Goal: Task Accomplishment & Management: Manage account settings

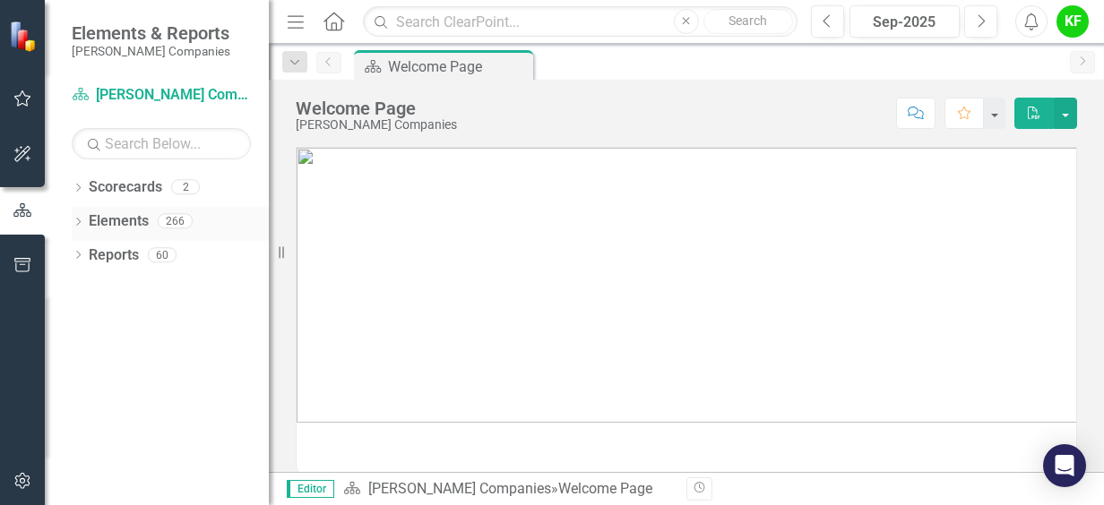
click at [81, 219] on icon "Dropdown" at bounding box center [78, 224] width 13 height 10
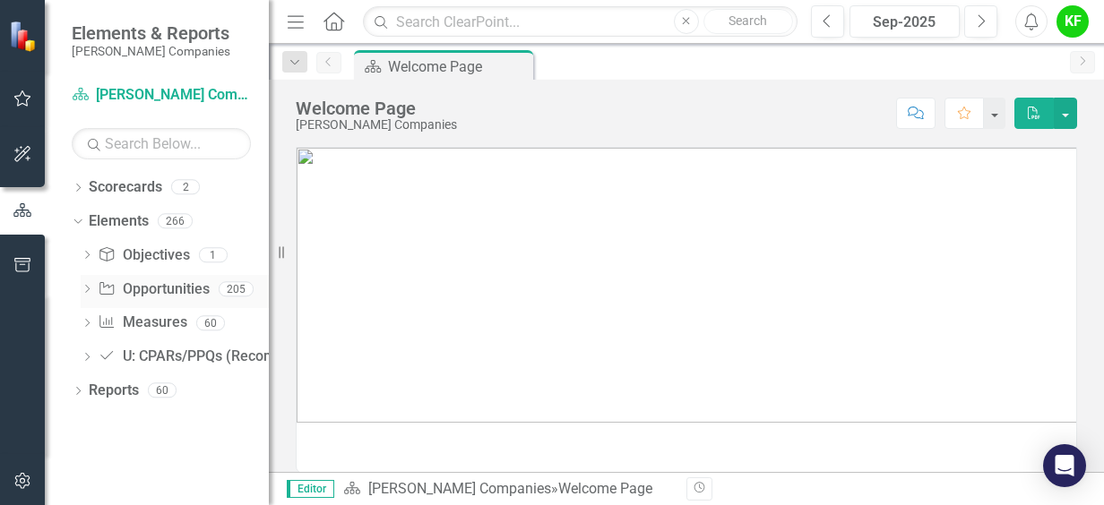
click at [166, 286] on link "Opportunity Opportunities" at bounding box center [153, 290] width 111 height 21
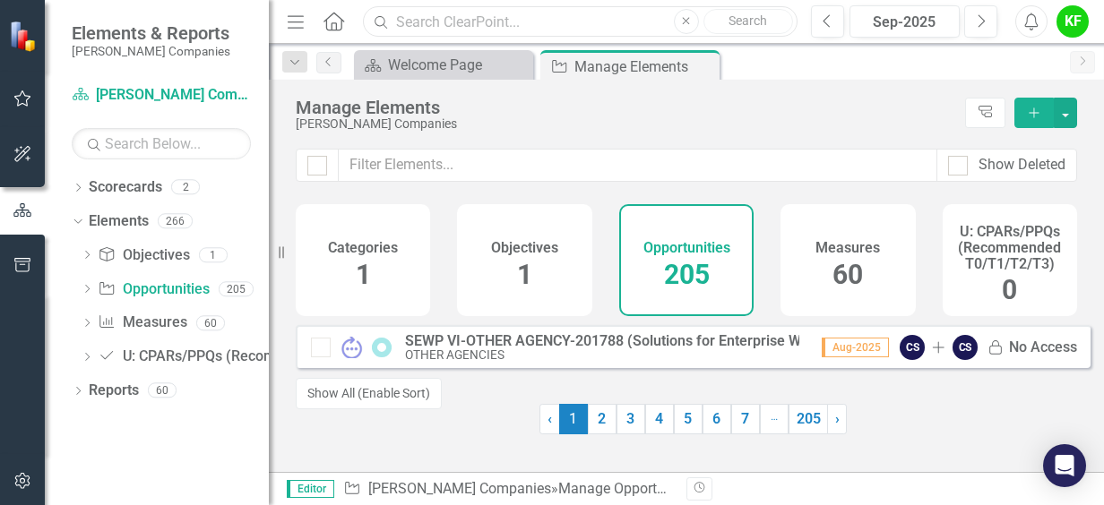
click at [487, 21] on input "text" at bounding box center [580, 21] width 435 height 31
type input "501"
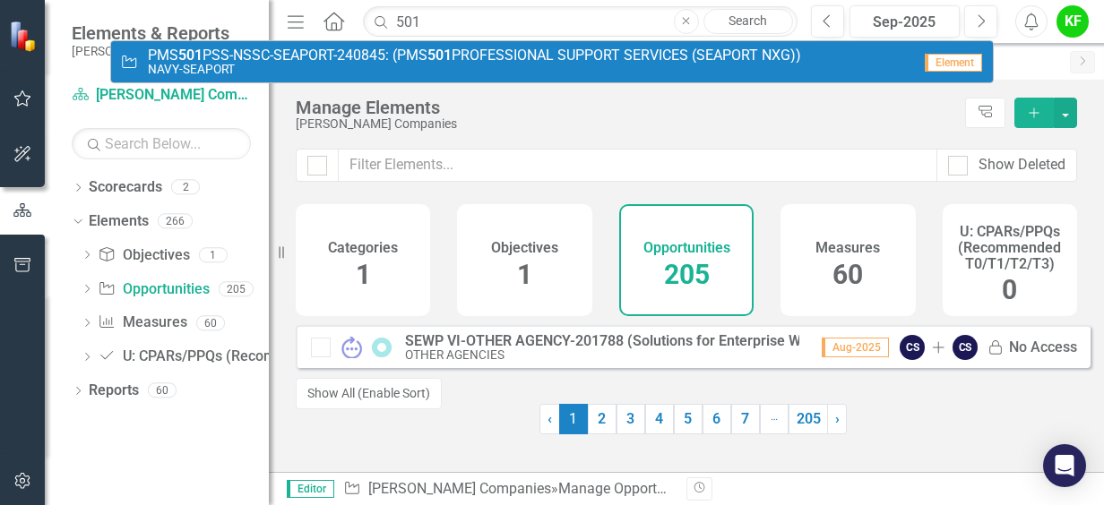
click at [473, 79] on link "Opportunity PMS 501 PSS-NSSC-SEAPORT-240845: (PMS 501 PROFESSIONAL SUPPORT SERV…" at bounding box center [552, 61] width 882 height 41
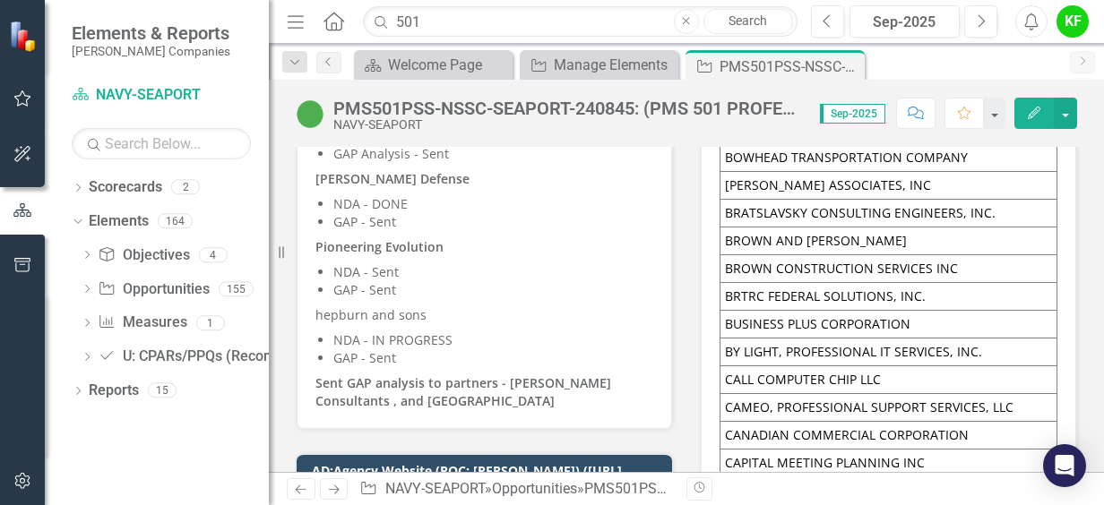
scroll to position [5547, 0]
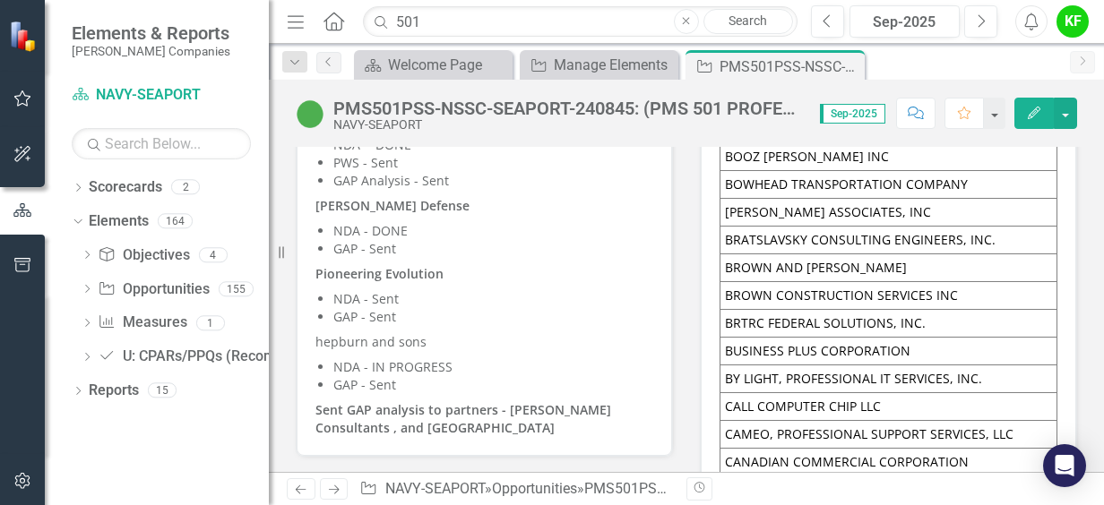
click at [517, 398] on p "Sent GAP analysis to partners - [PERSON_NAME] Consultants , and [GEOGRAPHIC_DAT…" at bounding box center [484, 417] width 338 height 39
click at [573, 330] on p "hepburn and sons" at bounding box center [484, 342] width 338 height 25
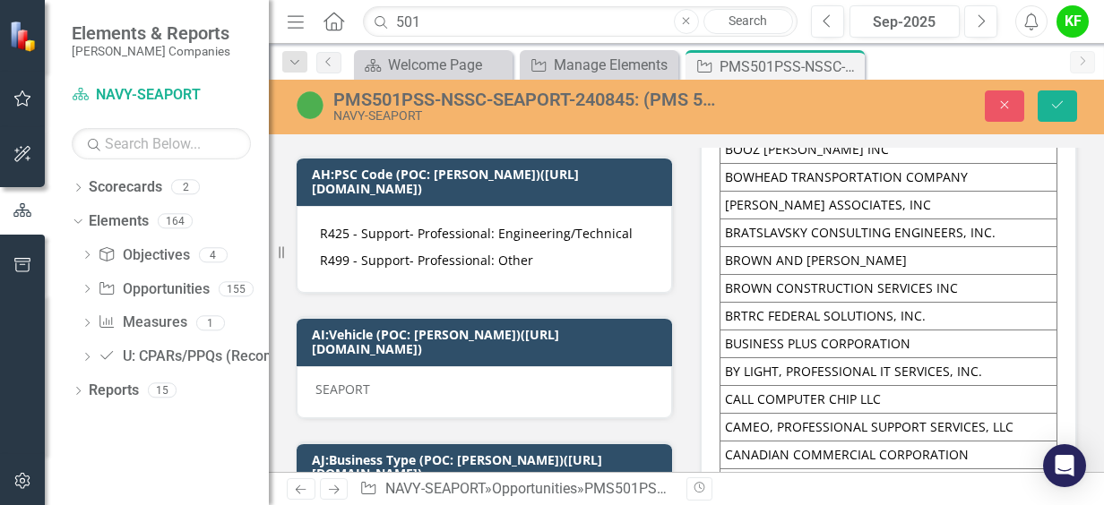
scroll to position [0, 0]
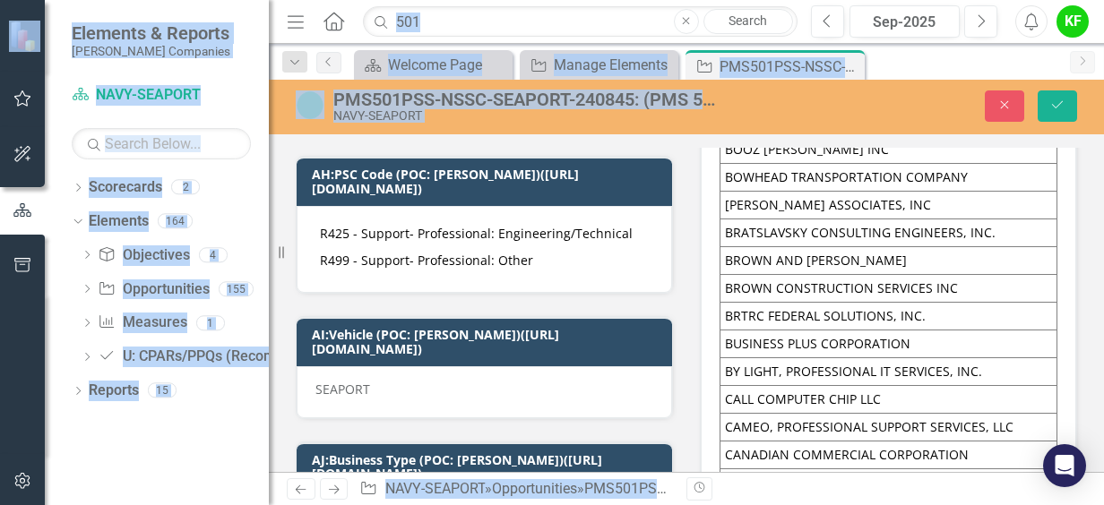
click at [593, 366] on div "SEAPORT" at bounding box center [484, 392] width 375 height 52
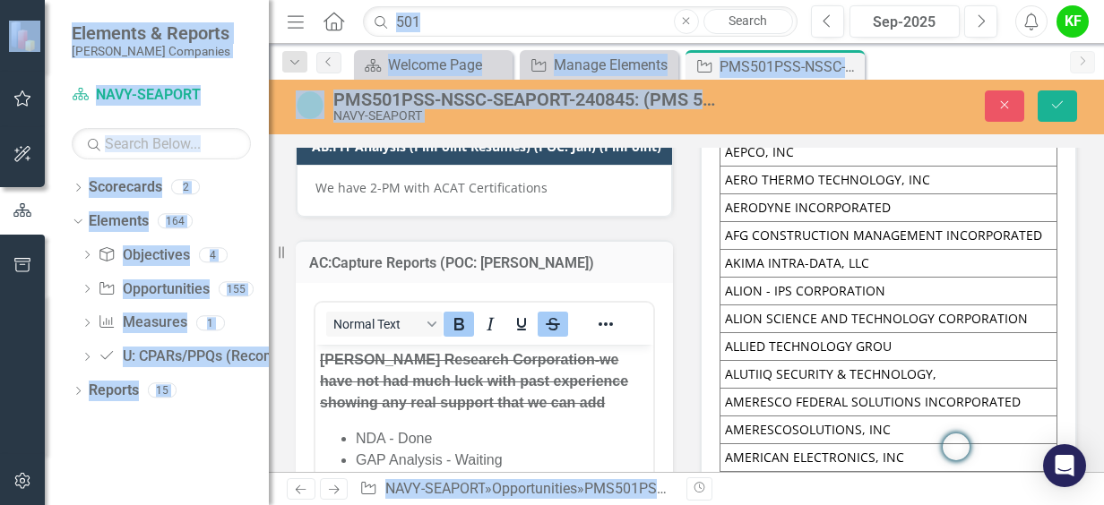
scroll to position [269, 0]
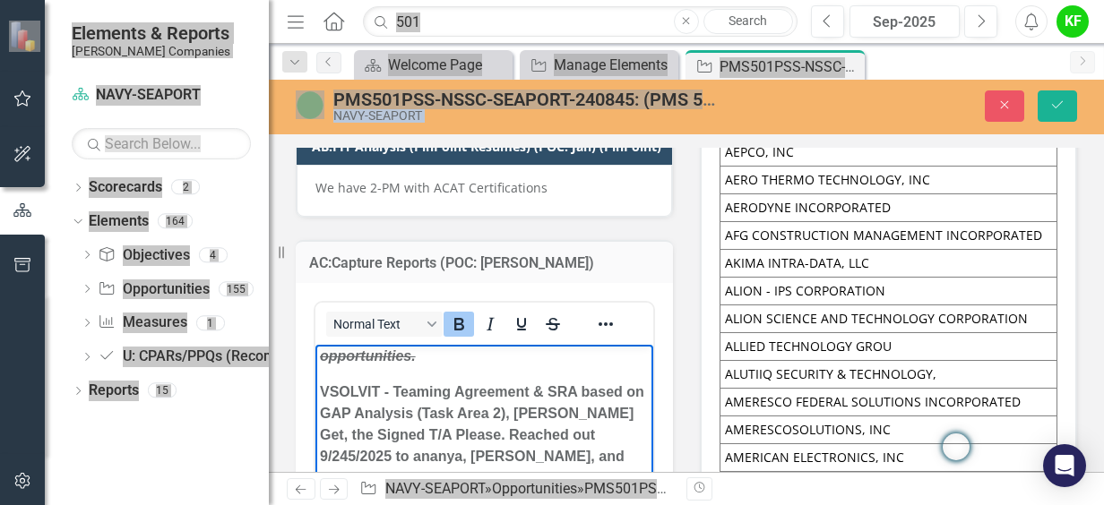
click at [534, 410] on strong "VSOLVIT - Teaming Agreement & SRA based on GAP Analysis (Task Area 2), [PERSON_…" at bounding box center [483, 434] width 327 height 101
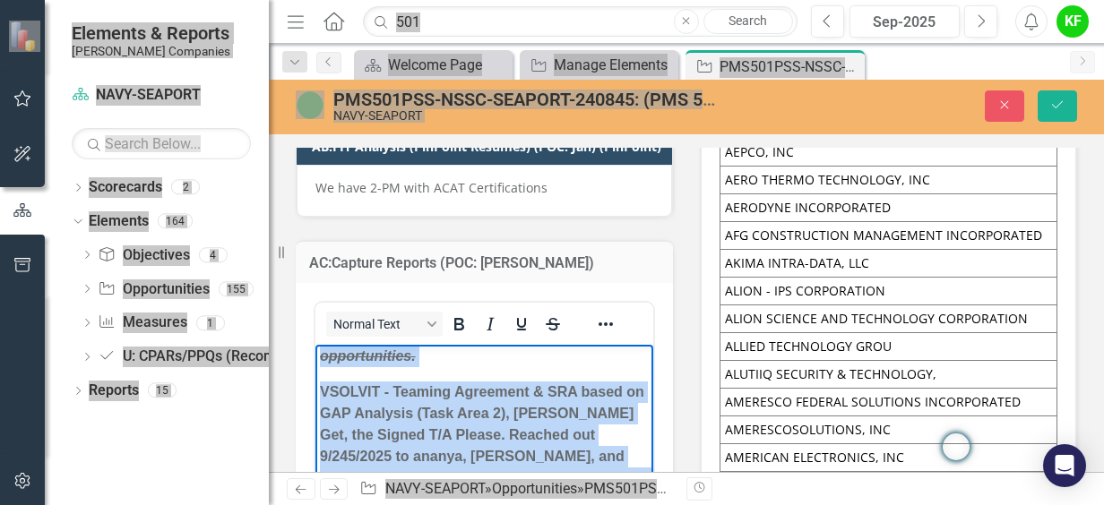
copy body "LoRemipsum Dolorsit Ametconsect-ad elit sed doe temp inci utla etdo magnaaliqu …"
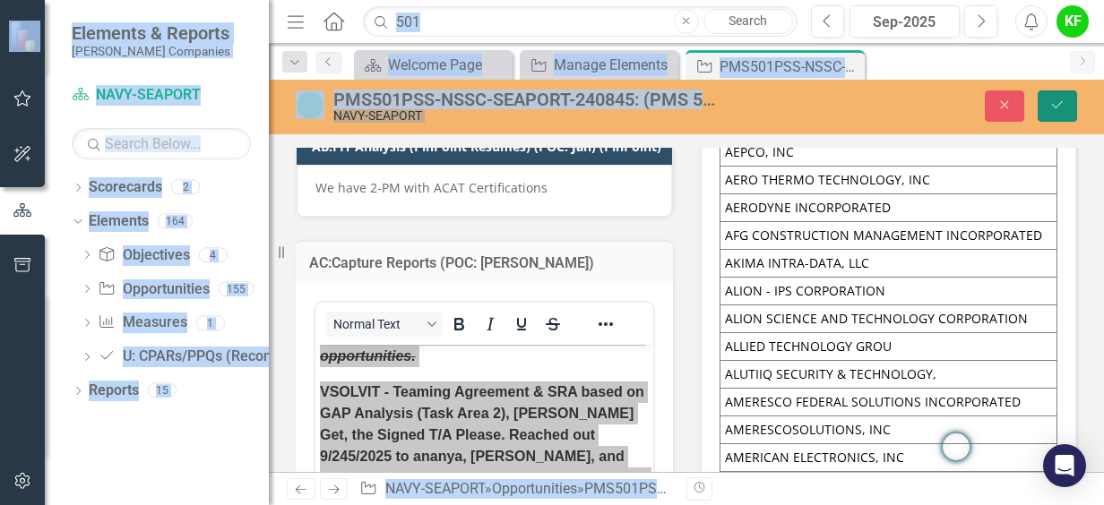
click at [1065, 111] on button "Save" at bounding box center [1057, 106] width 39 height 31
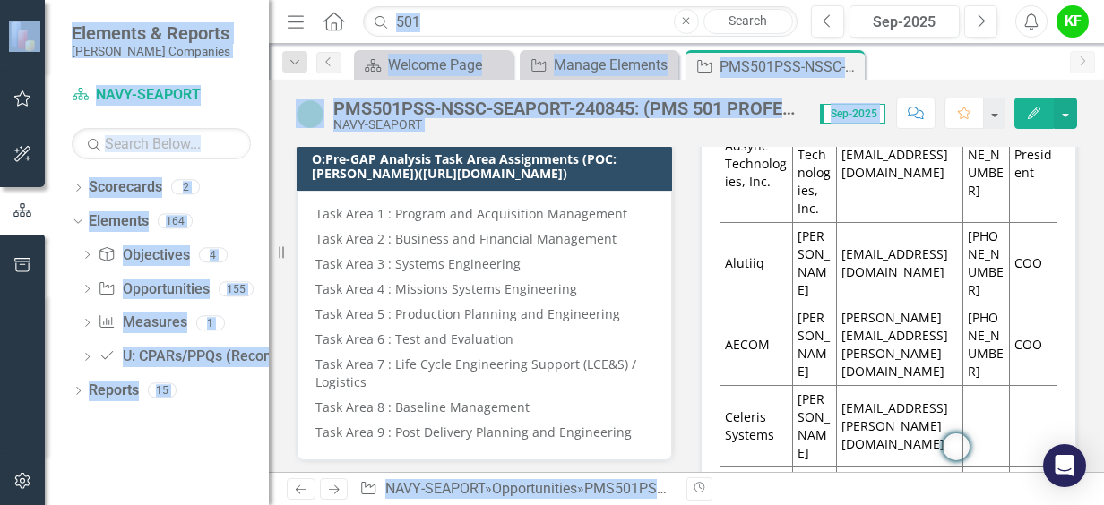
scroll to position [1882, 0]
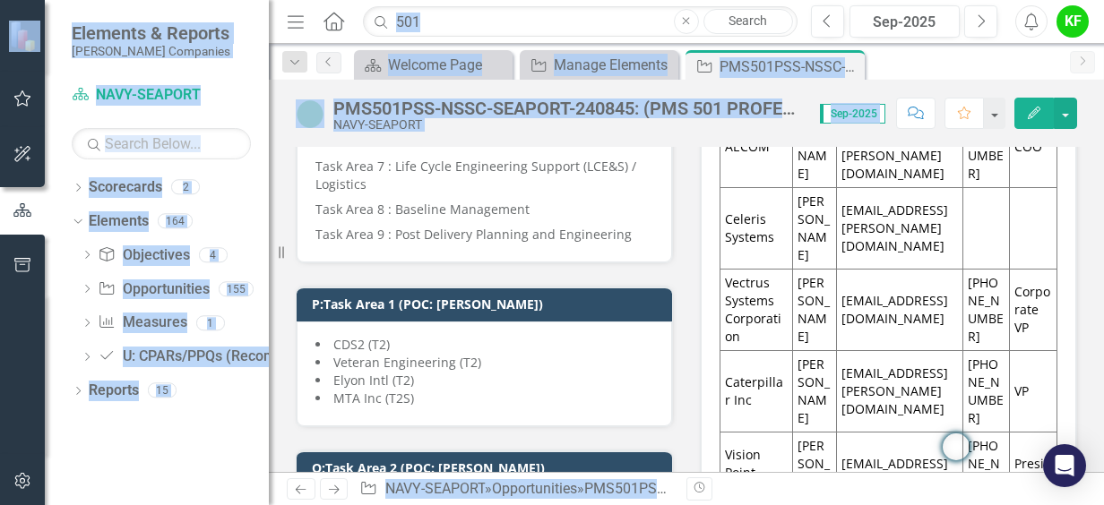
click at [559, 278] on div "P:Task Area 1 (POC: [PERSON_NAME]) CDS2 (T2) Veteran Engineering (T2) Elyon Int…" at bounding box center [484, 345] width 404 height 164
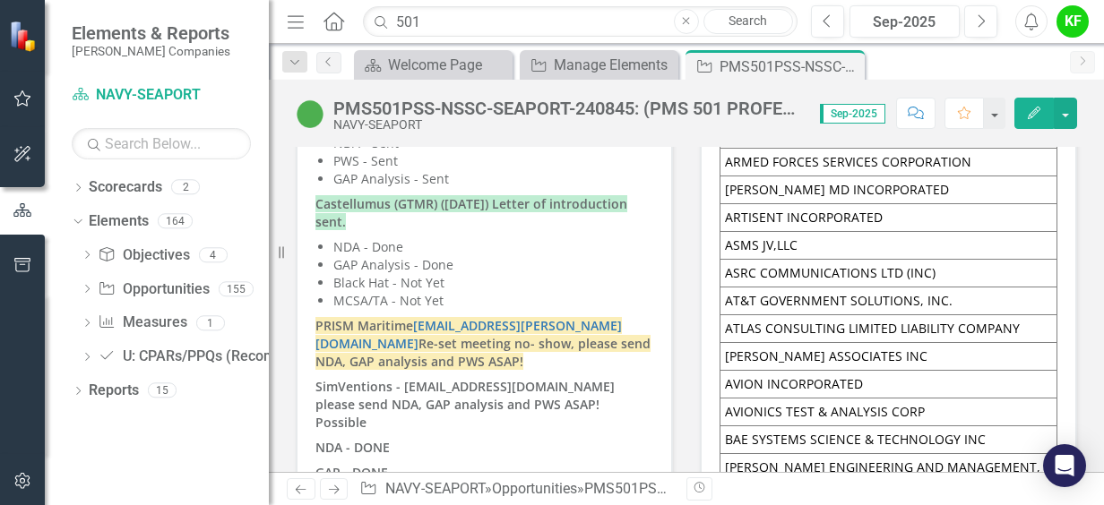
scroll to position [4928, 0]
